Goal: Information Seeking & Learning: Understand process/instructions

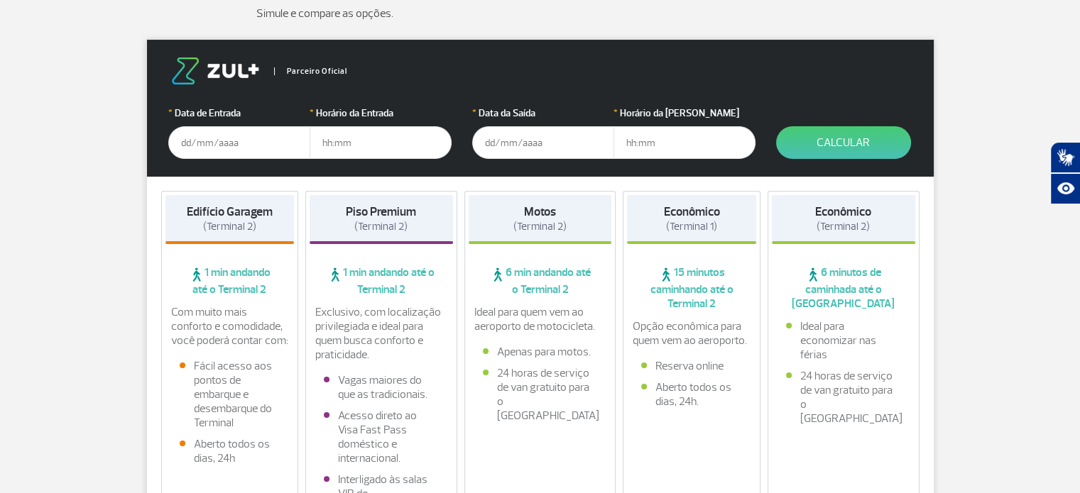
scroll to position [221, 0]
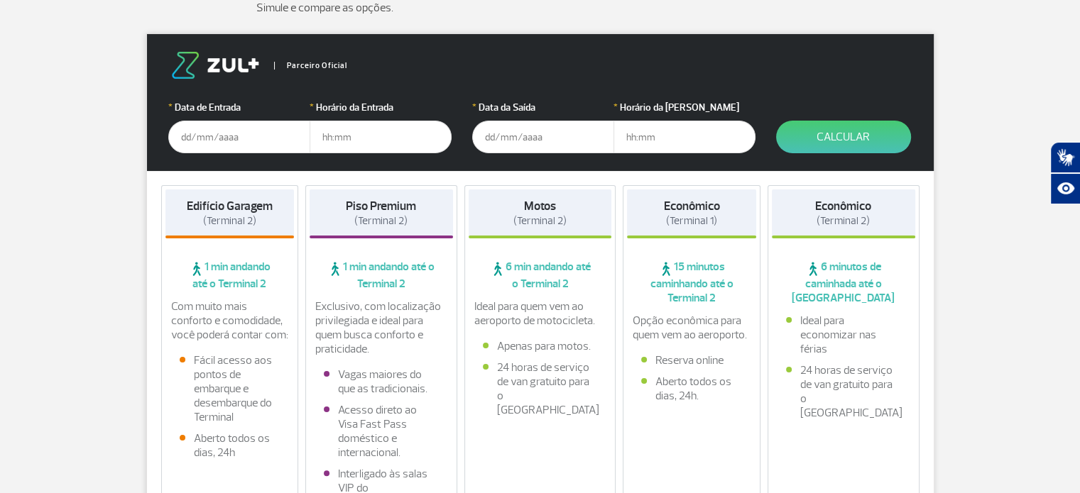
click at [182, 136] on input "text" at bounding box center [239, 137] width 142 height 33
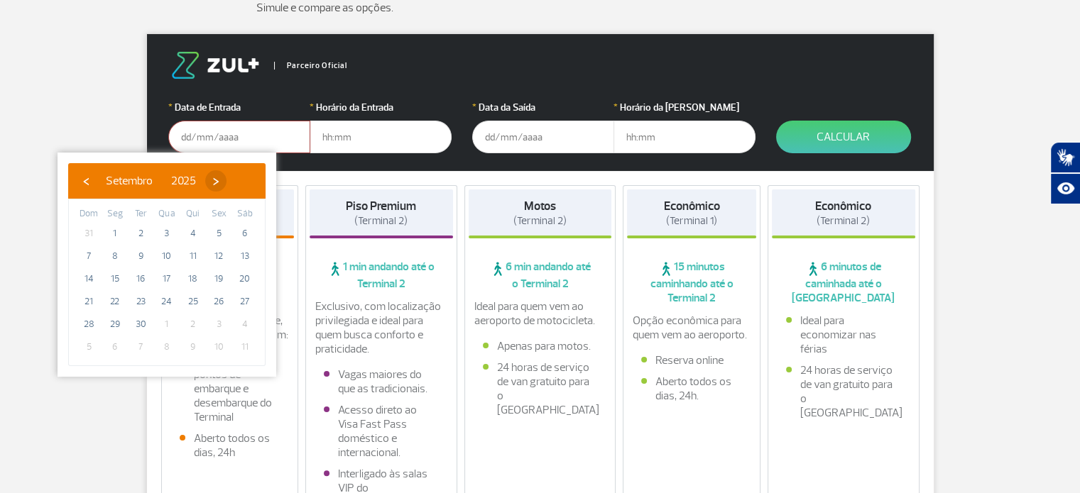
click at [226, 184] on span "›" at bounding box center [215, 180] width 21 height 21
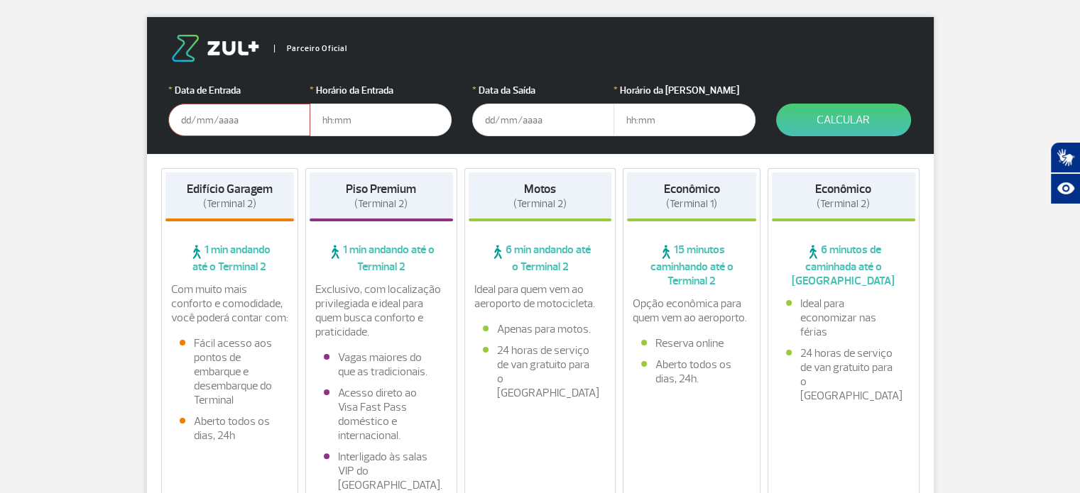
scroll to position [236, 0]
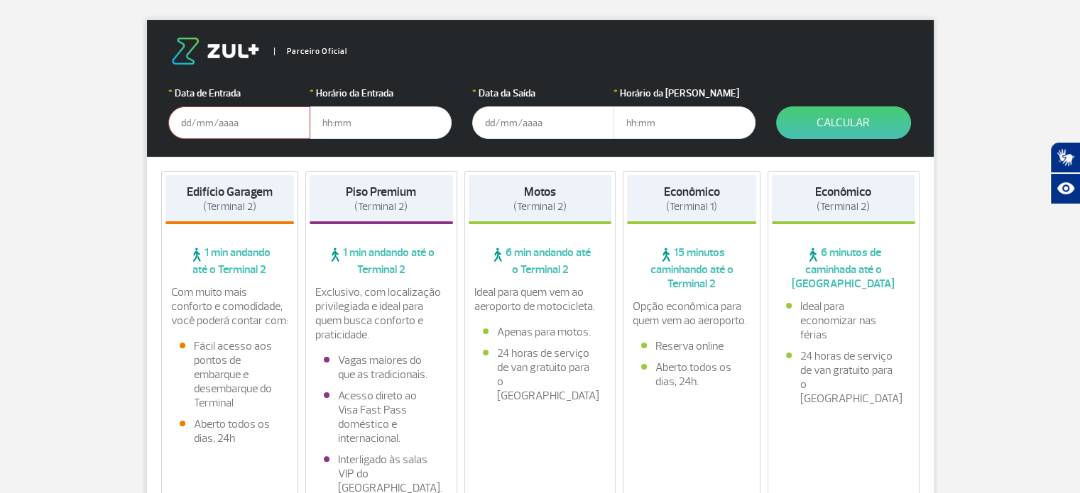
click at [224, 122] on input "text" at bounding box center [239, 122] width 142 height 33
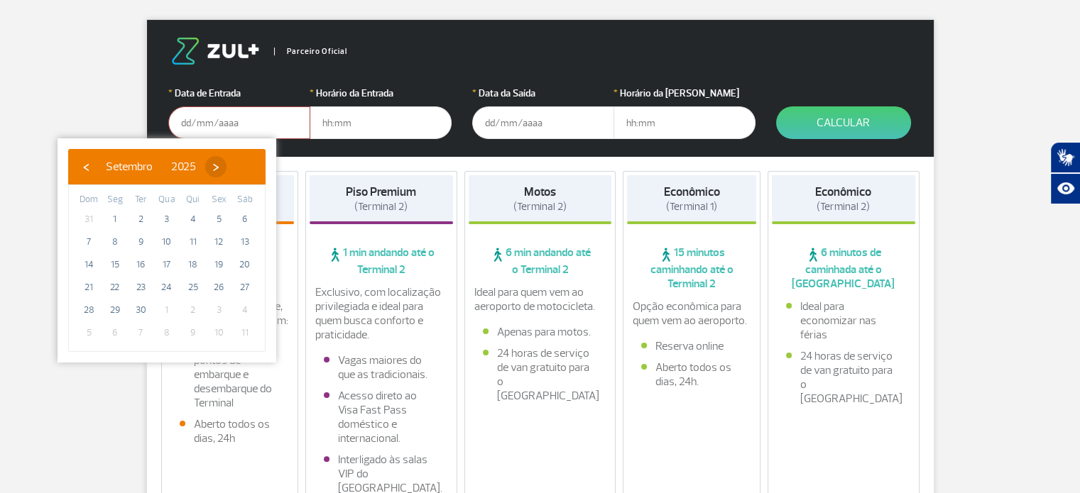
click at [226, 167] on span "›" at bounding box center [215, 166] width 21 height 21
click at [218, 167] on span "›" at bounding box center [207, 166] width 21 height 21
click at [229, 167] on span "›" at bounding box center [217, 166] width 21 height 21
click at [212, 220] on span "5" at bounding box center [218, 219] width 23 height 23
type input "05/12/2025"
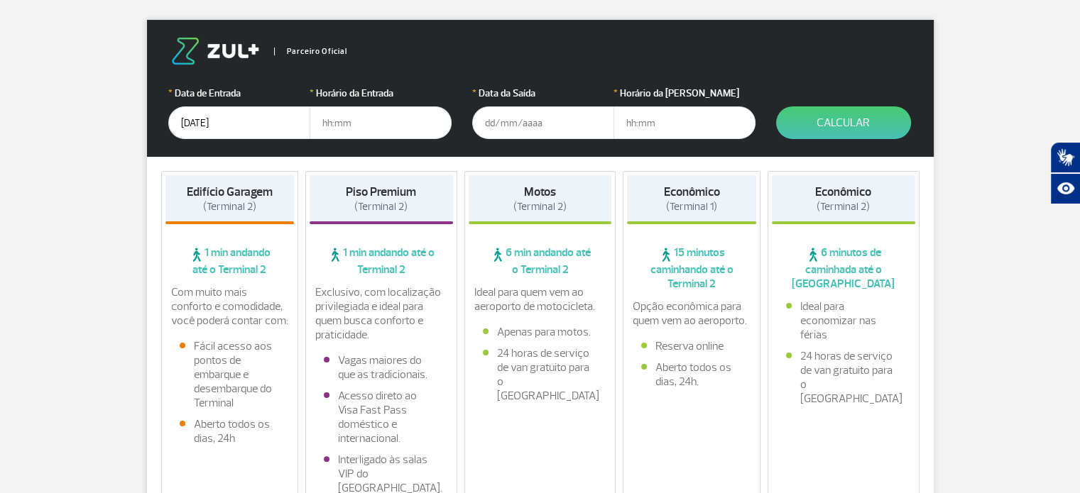
click at [324, 121] on input "text" at bounding box center [380, 122] width 142 height 33
type input "05:00"
click at [509, 120] on input "text" at bounding box center [543, 122] width 142 height 33
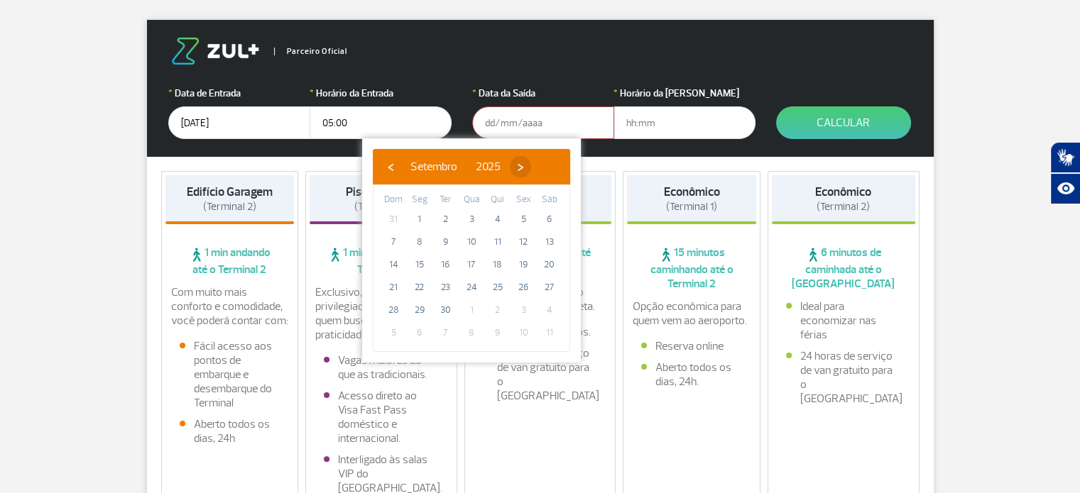
click at [531, 169] on span "›" at bounding box center [520, 166] width 21 height 21
click at [522, 169] on span "›" at bounding box center [511, 166] width 21 height 21
click at [533, 169] on span "›" at bounding box center [522, 166] width 21 height 21
click at [547, 238] on span "13" at bounding box center [549, 242] width 23 height 23
type input "13/12/2025"
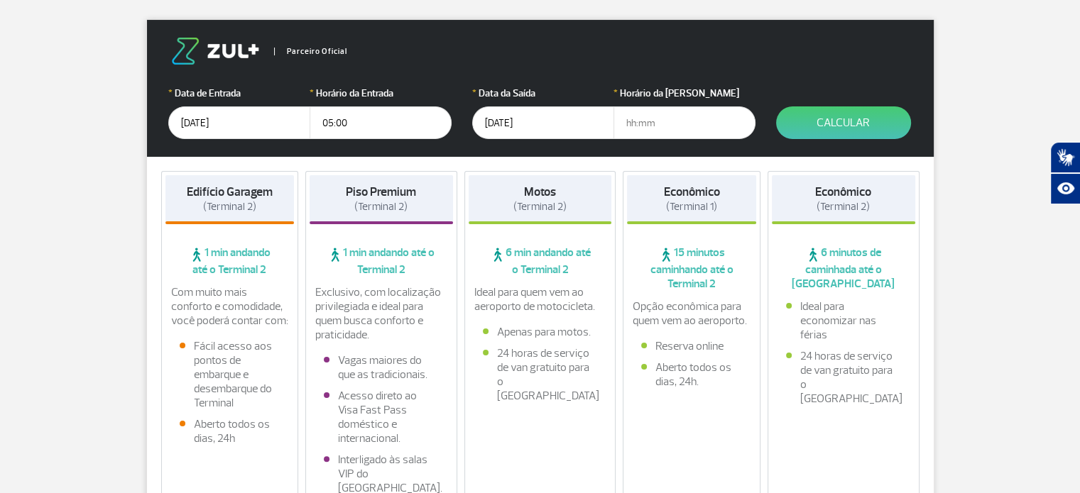
click at [660, 114] on input "text" at bounding box center [684, 122] width 142 height 33
type input "10:00"
click at [861, 128] on button "Calcular" at bounding box center [843, 122] width 135 height 33
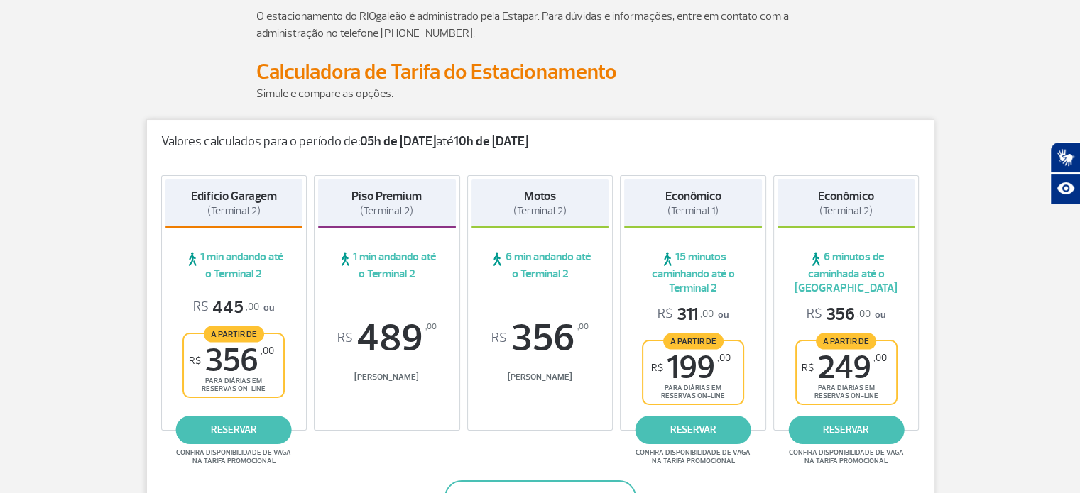
scroll to position [156, 0]
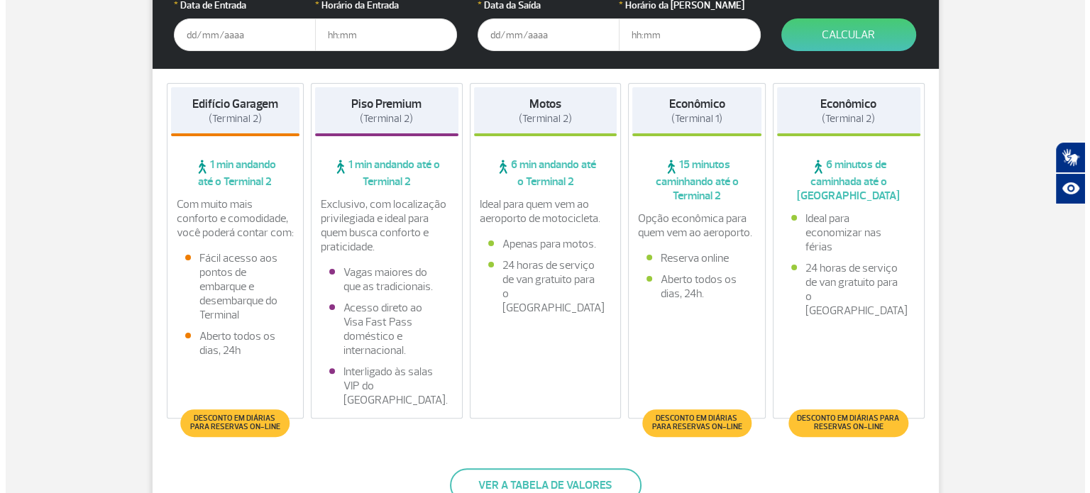
scroll to position [325, 0]
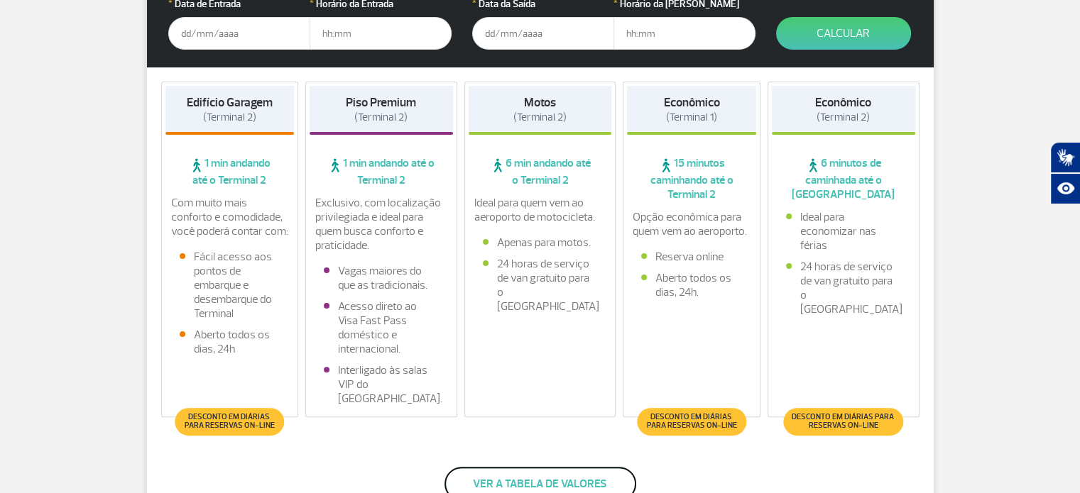
click at [556, 493] on button "Ver a tabela de valores" at bounding box center [540, 484] width 192 height 34
